Goal: Information Seeking & Learning: Learn about a topic

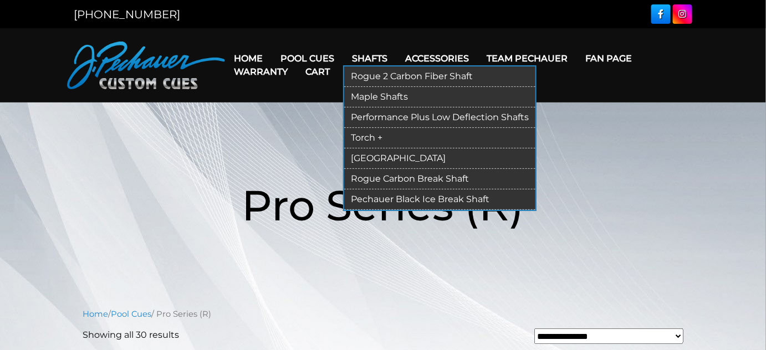
click at [415, 81] on link "Rogue 2 Carbon Fiber Shaft" at bounding box center [439, 76] width 191 height 21
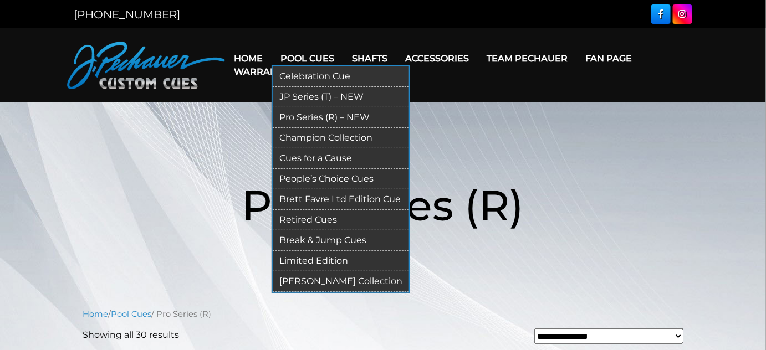
click at [328, 231] on link "Retired Cues" at bounding box center [341, 220] width 136 height 21
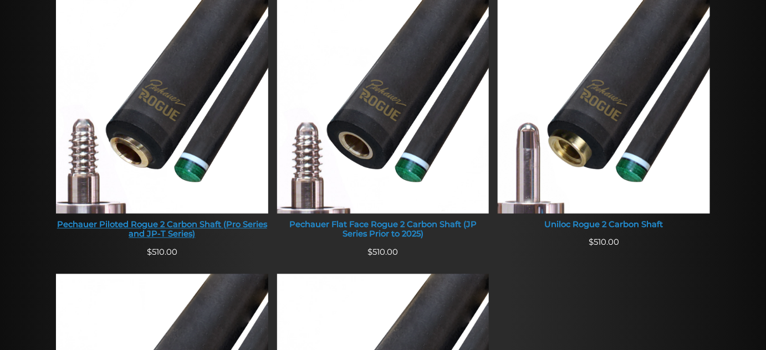
scroll to position [504, 0]
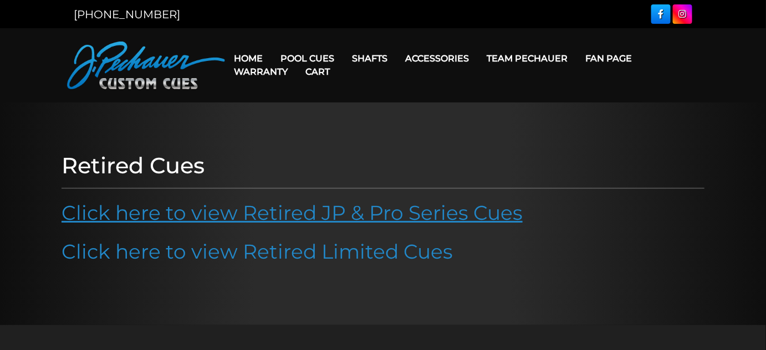
click at [328, 225] on link "Click here to view Retired JP & Pro Series Cues" at bounding box center [292, 213] width 461 height 24
click at [295, 225] on link "Click here to view Retired JP & Pro Series Cues" at bounding box center [292, 213] width 461 height 24
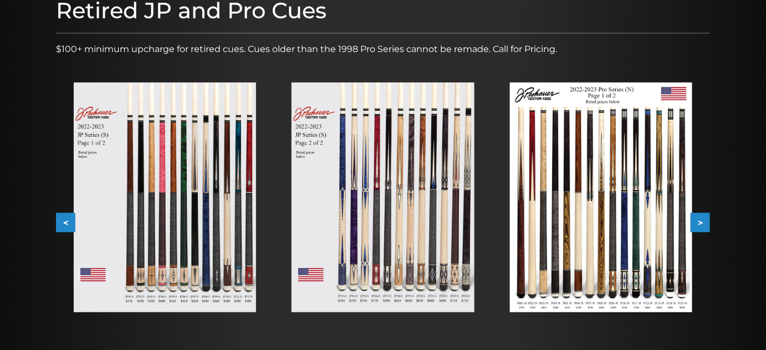
scroll to position [151, 0]
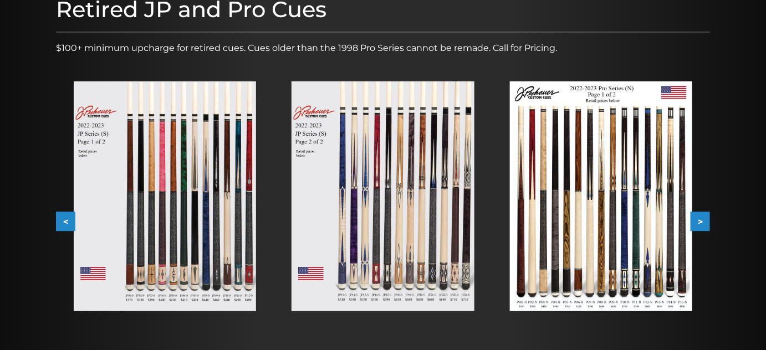
click at [597, 233] on img at bounding box center [601, 196] width 182 height 230
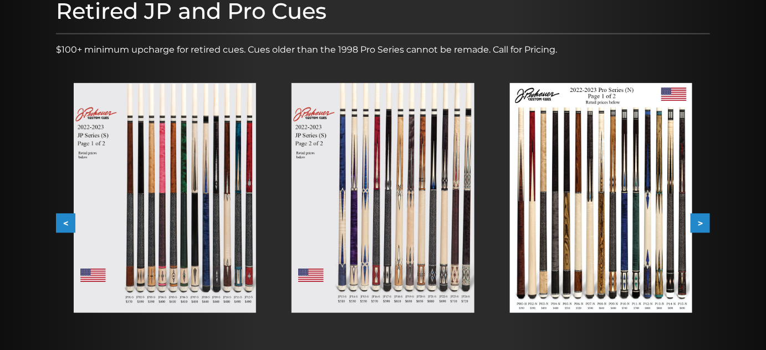
scroll to position [151, 0]
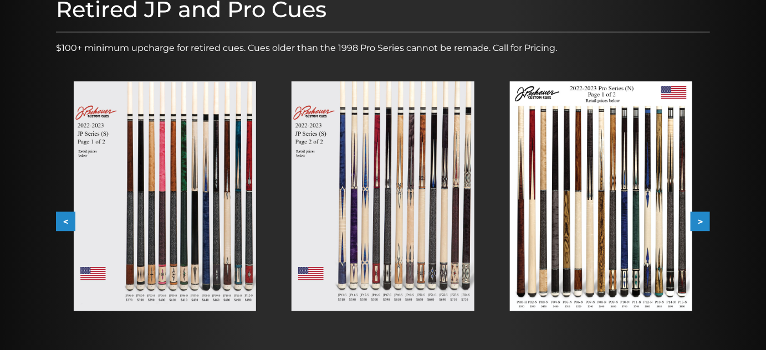
click at [600, 208] on img at bounding box center [601, 196] width 182 height 230
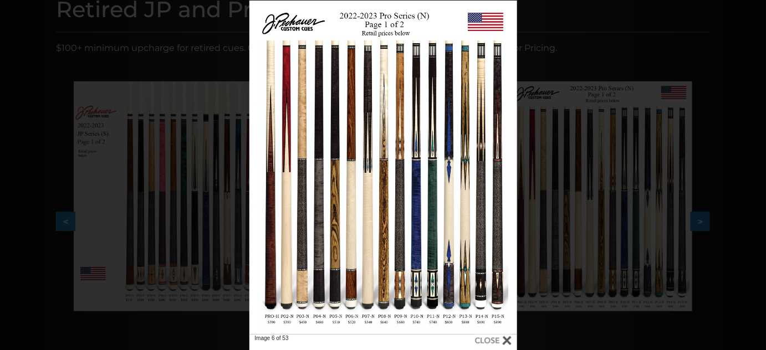
click at [694, 29] on div "Image 6 of 53" at bounding box center [383, 176] width 766 height 350
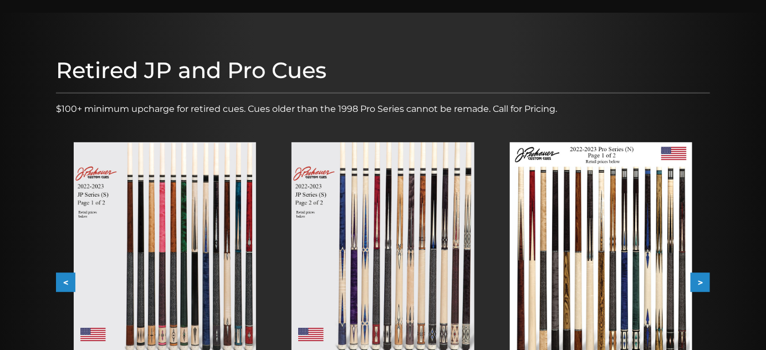
scroll to position [0, 0]
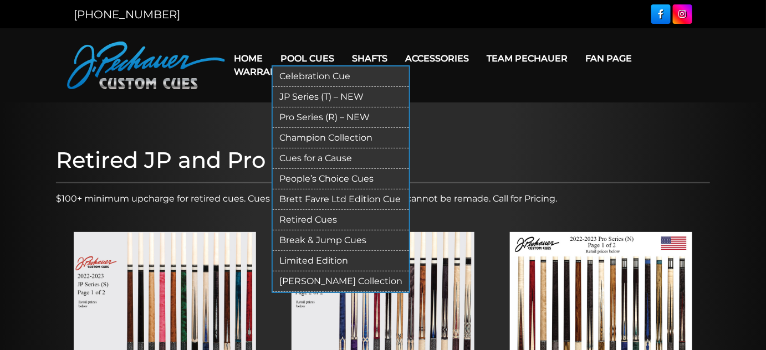
click at [325, 251] on link "Break & Jump Cues" at bounding box center [341, 241] width 136 height 21
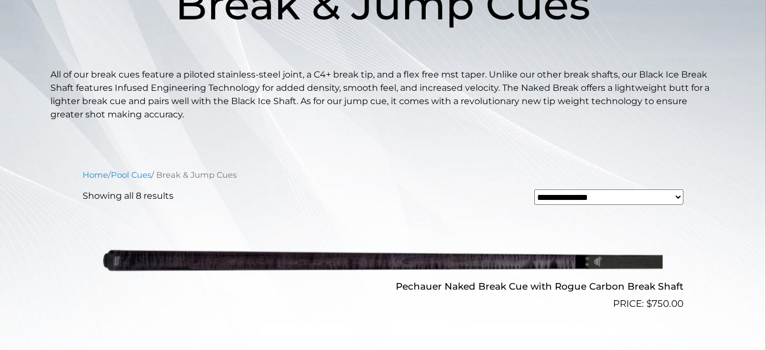
scroll to position [403, 0]
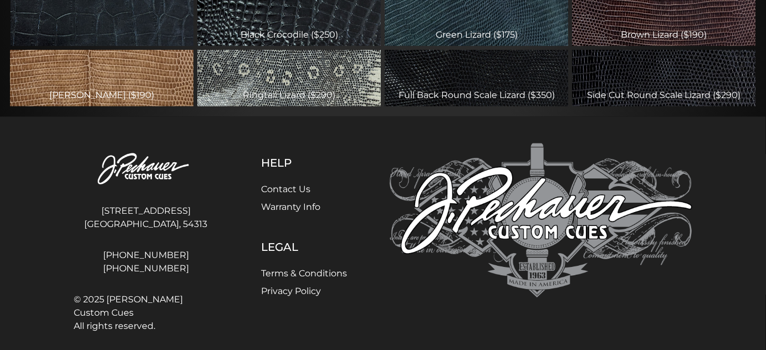
scroll to position [554, 0]
